Goal: Go to known website: Access a specific website the user already knows

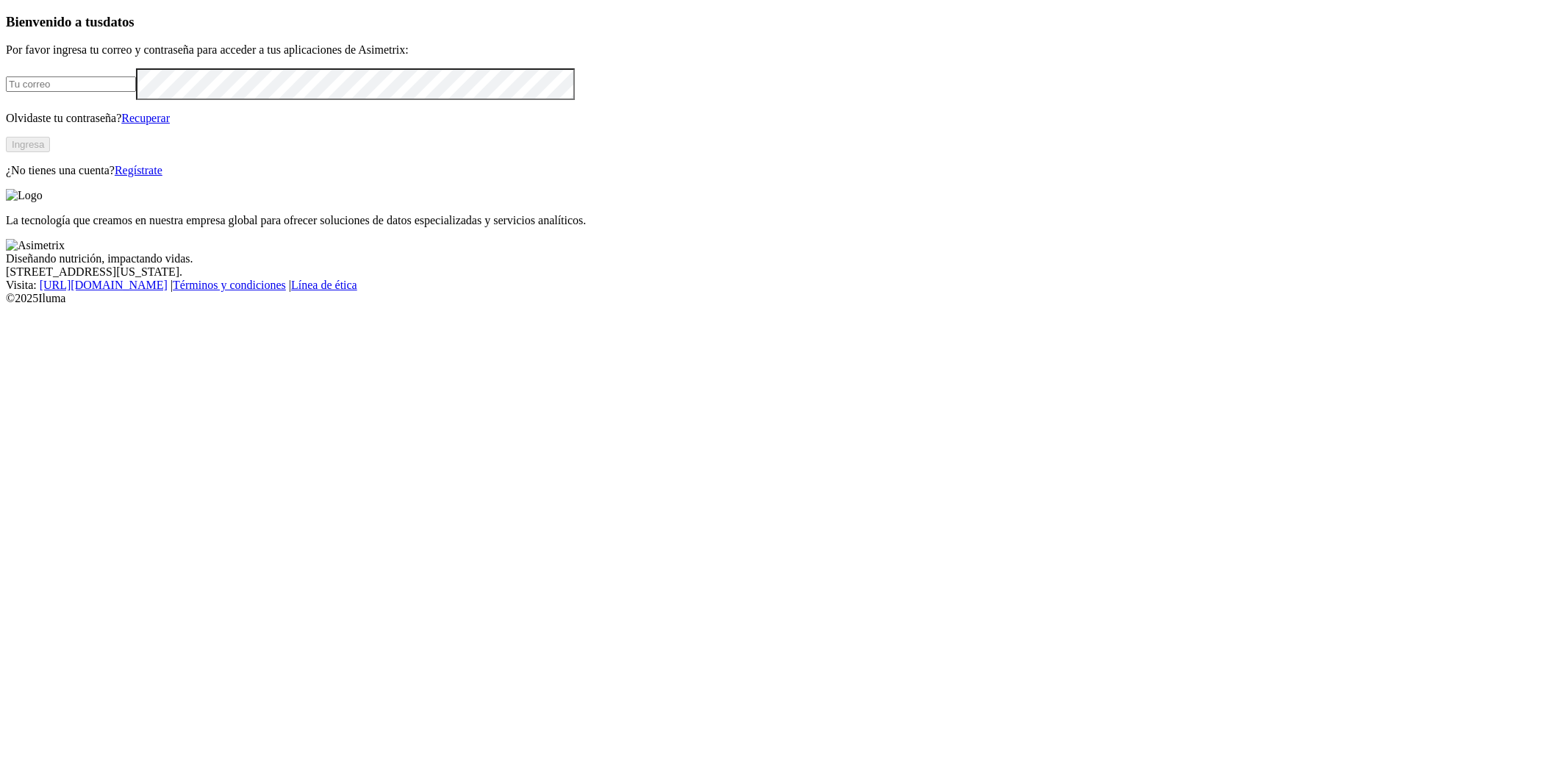
type input "[EMAIL_ADDRESS][PERSON_NAME][DOMAIN_NAME]"
click at [50, 152] on button "Ingresa" at bounding box center [27, 144] width 44 height 16
